Goal: Task Accomplishment & Management: Manage account settings

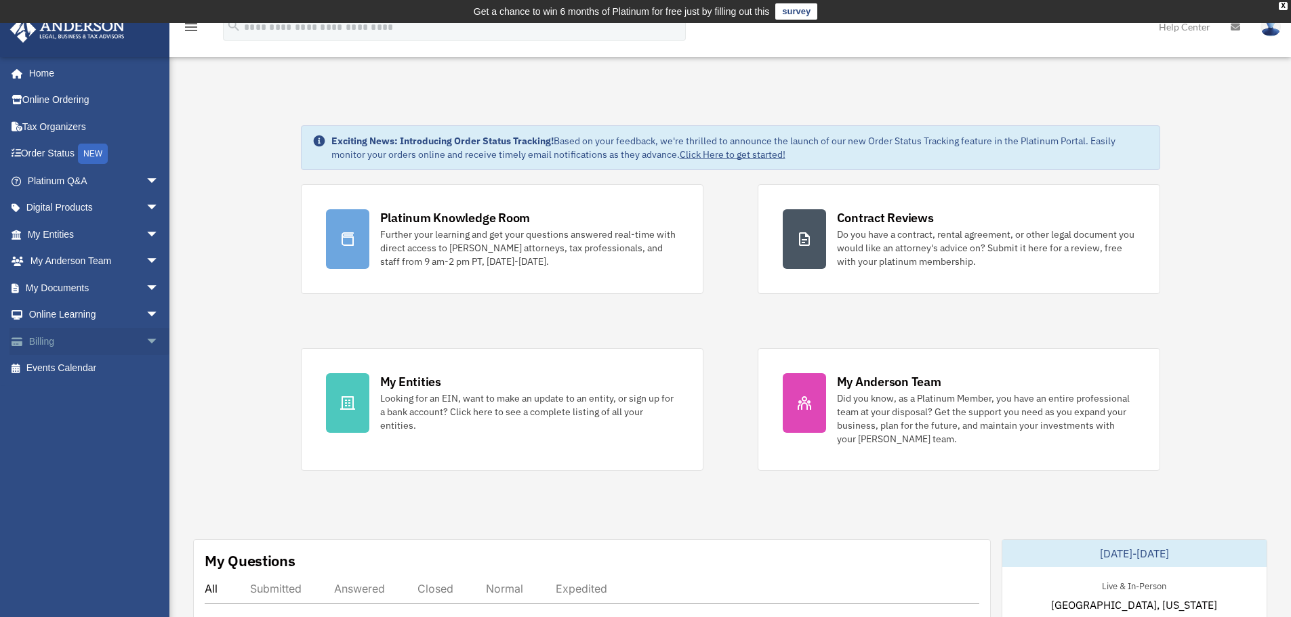
click at [60, 339] on link "Billing arrow_drop_down" at bounding box center [94, 341] width 170 height 27
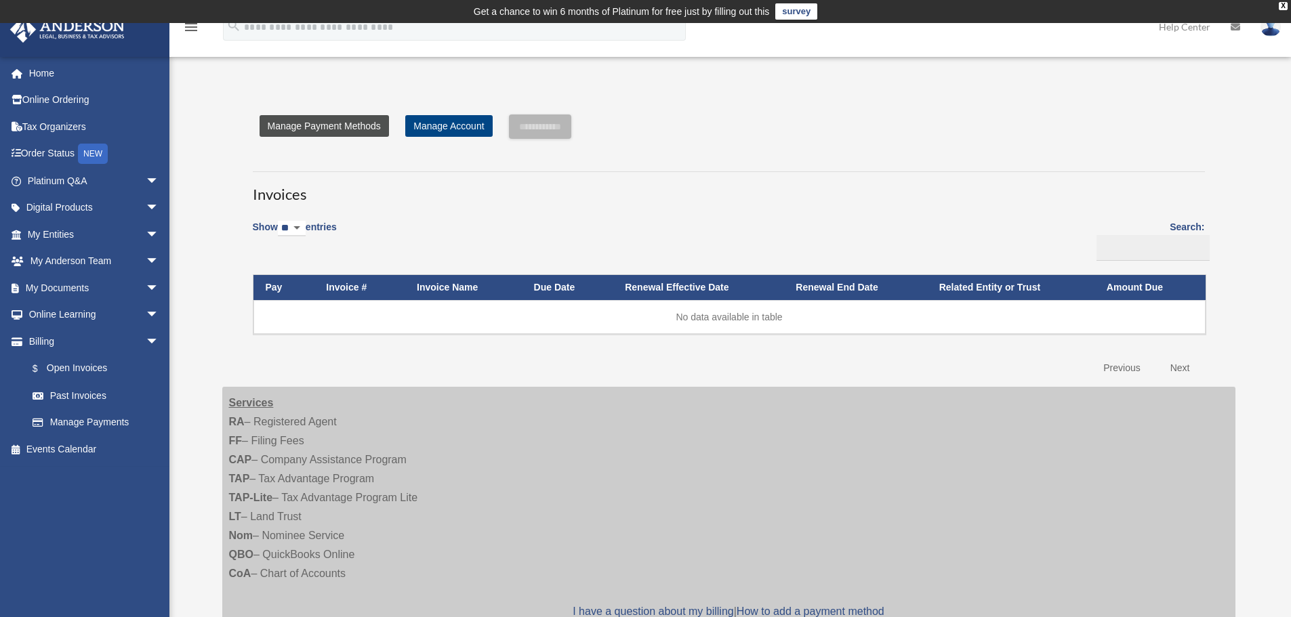
click at [344, 128] on link "Manage Payment Methods" at bounding box center [324, 126] width 129 height 22
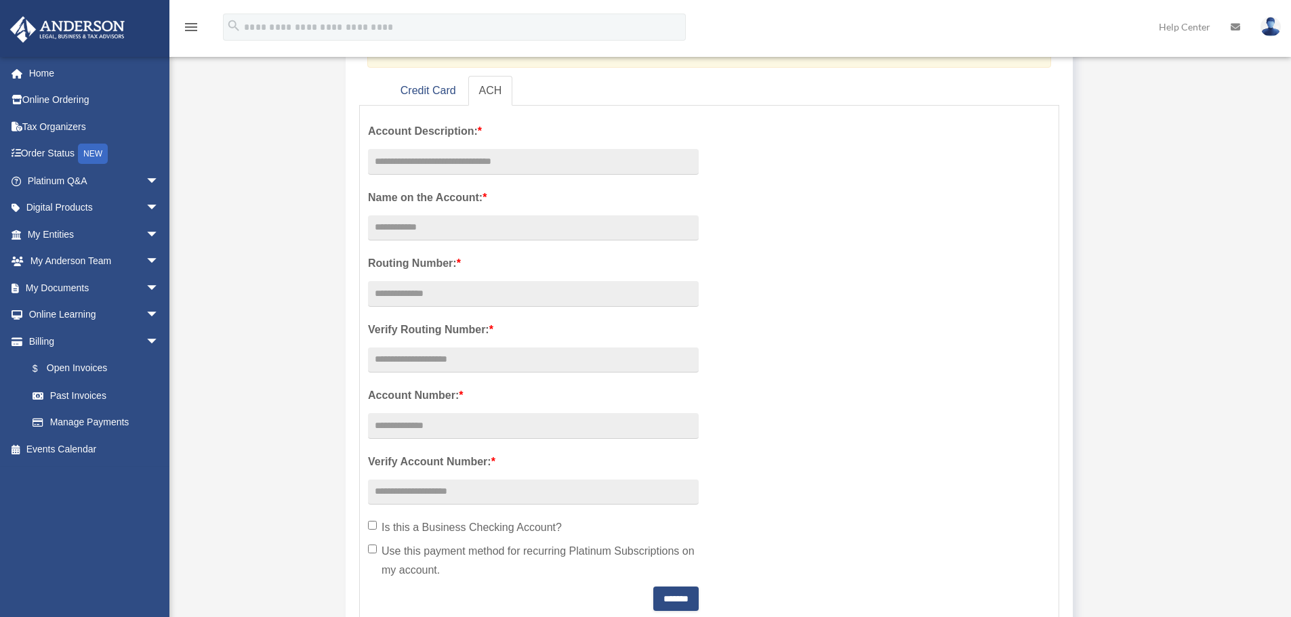
scroll to position [226, 0]
click at [414, 89] on link "Credit Card" at bounding box center [428, 88] width 77 height 30
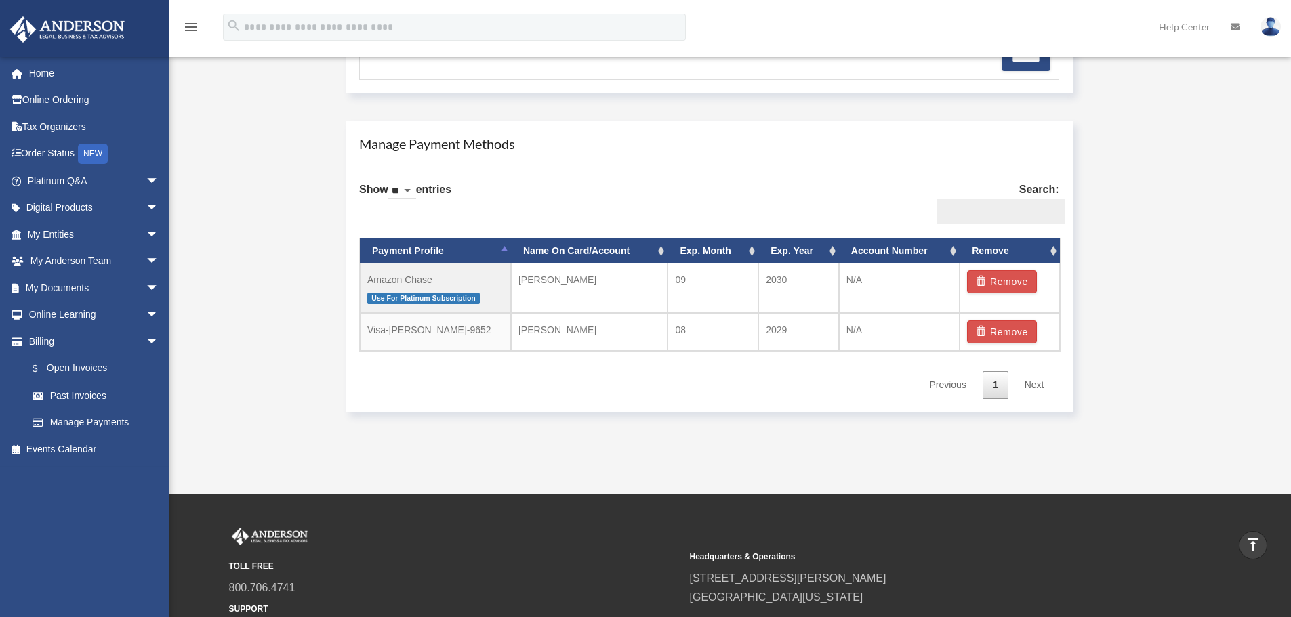
scroll to position [745, 0]
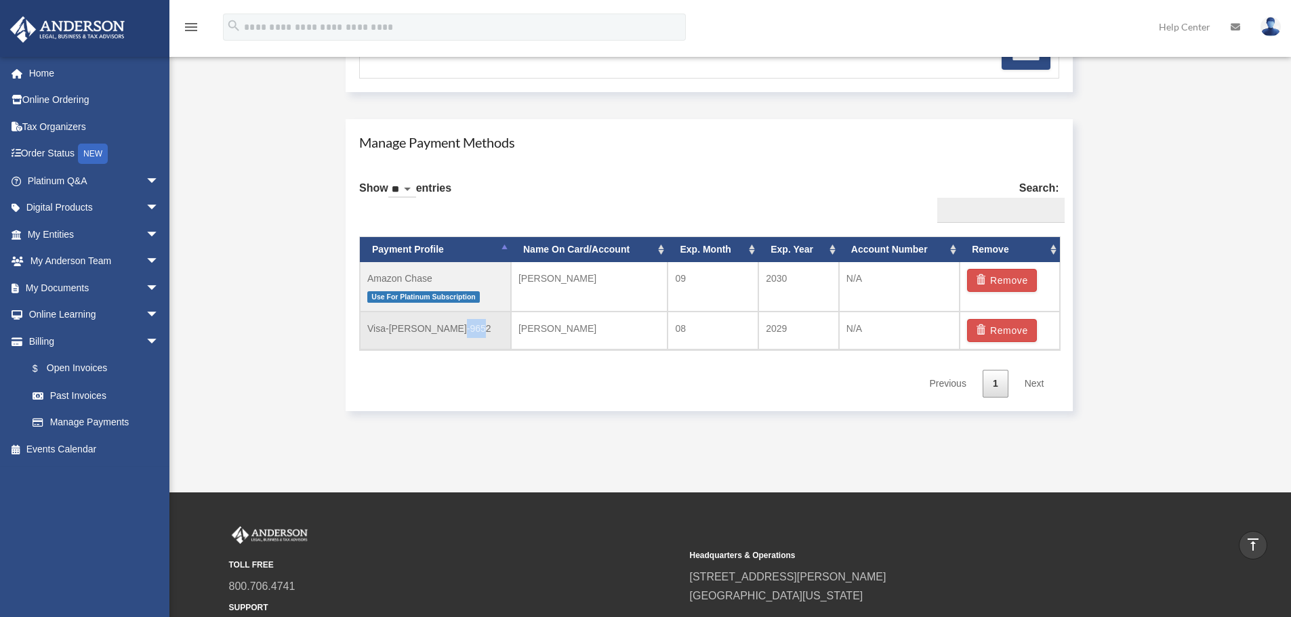
drag, startPoint x: 465, startPoint y: 329, endPoint x: 443, endPoint y: 329, distance: 21.7
click at [443, 329] on td "Visa-[PERSON_NAME]-9652" at bounding box center [435, 331] width 151 height 38
copy td "9652"
